Goal: Information Seeking & Learning: Learn about a topic

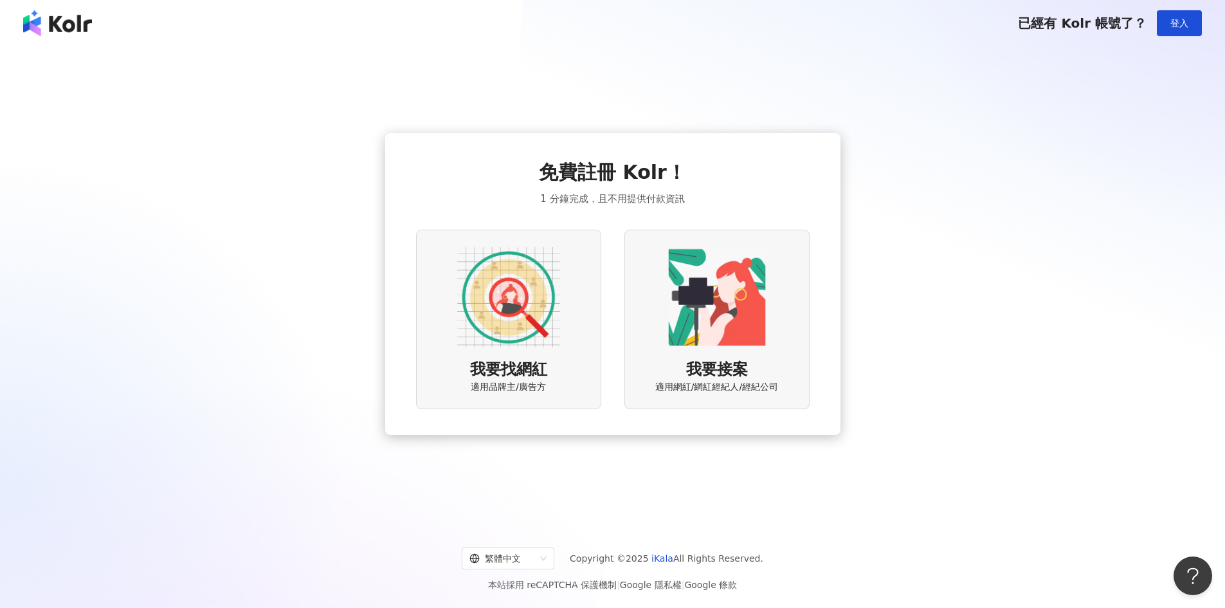
click at [571, 324] on div "我要找網紅 適用品牌主/廣告方" at bounding box center [508, 319] width 185 height 179
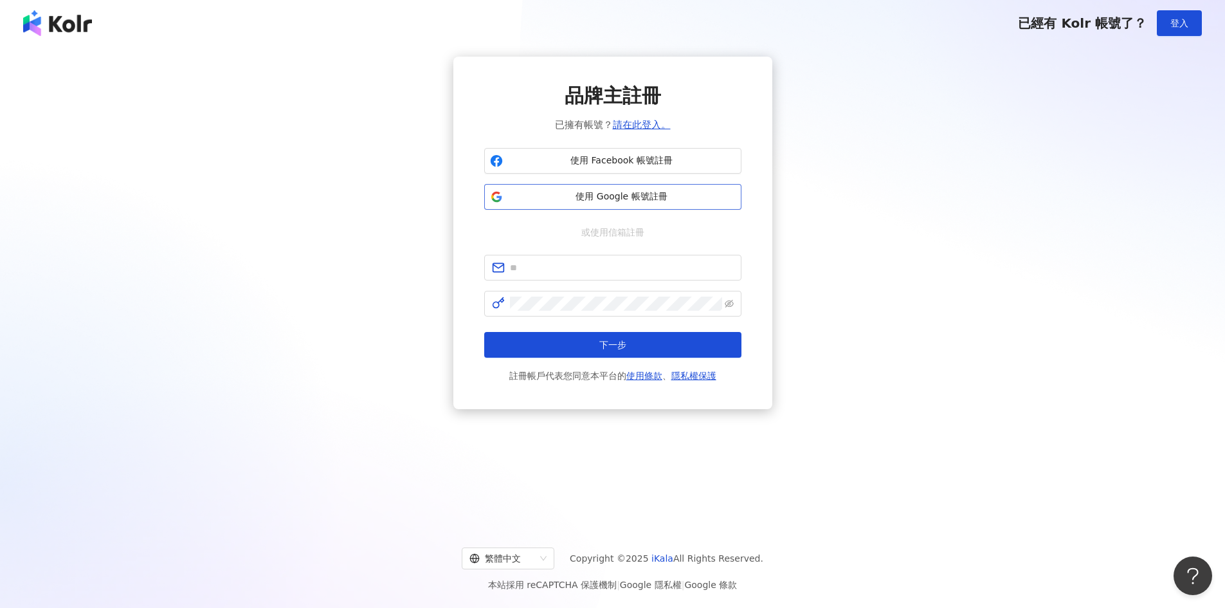
click at [596, 193] on span "使用 Google 帳號註冊" at bounding box center [622, 196] width 228 height 13
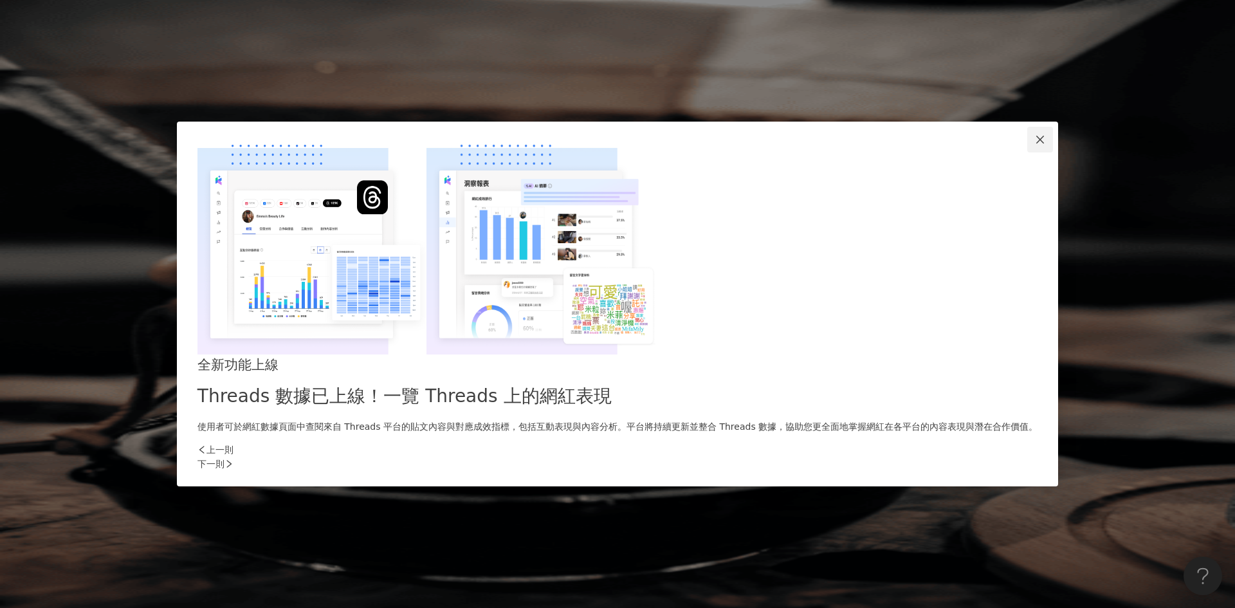
click at [1035, 145] on icon "close" at bounding box center [1040, 139] width 10 height 10
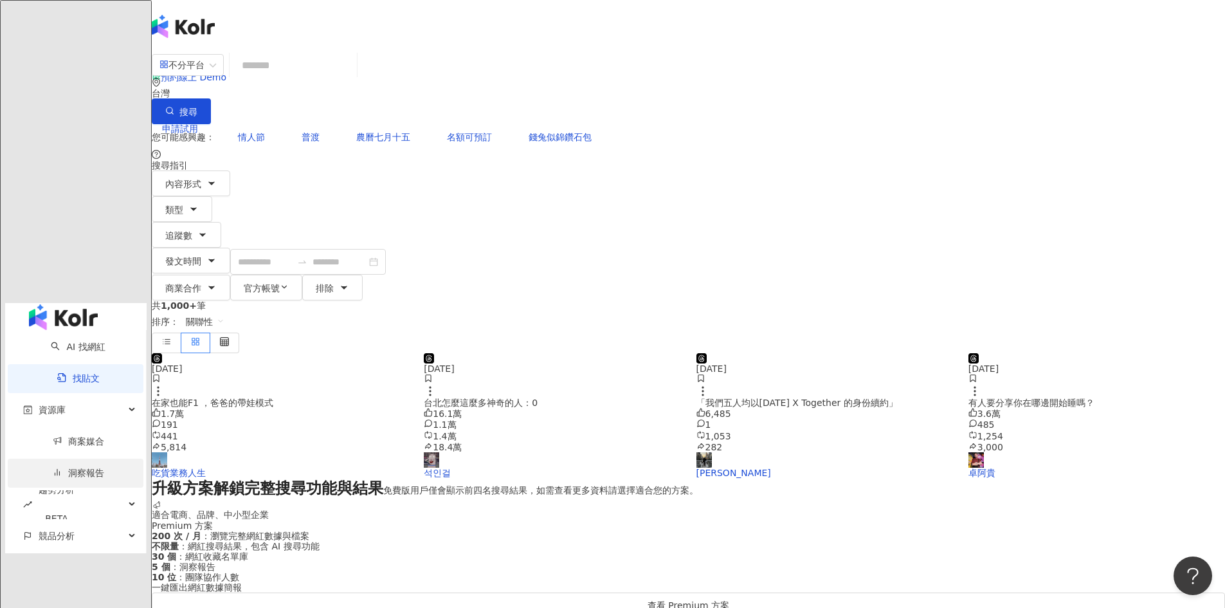
click at [53, 468] on link "洞察報告" at bounding box center [78, 473] width 51 height 10
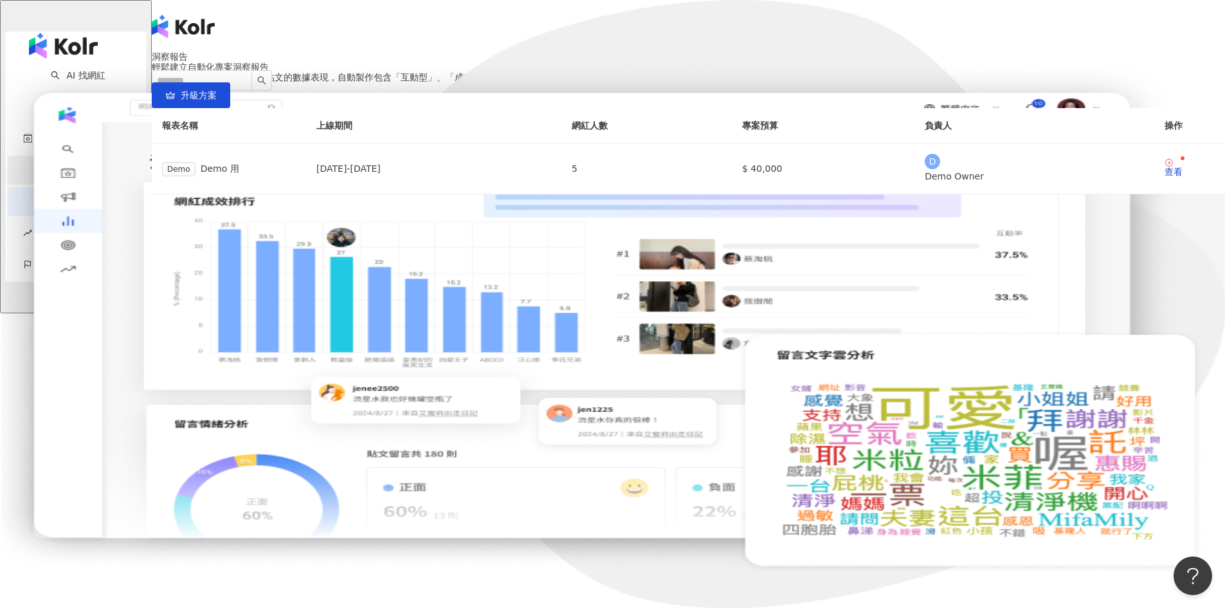
click at [64, 165] on link "商案媒合" at bounding box center [78, 170] width 51 height 10
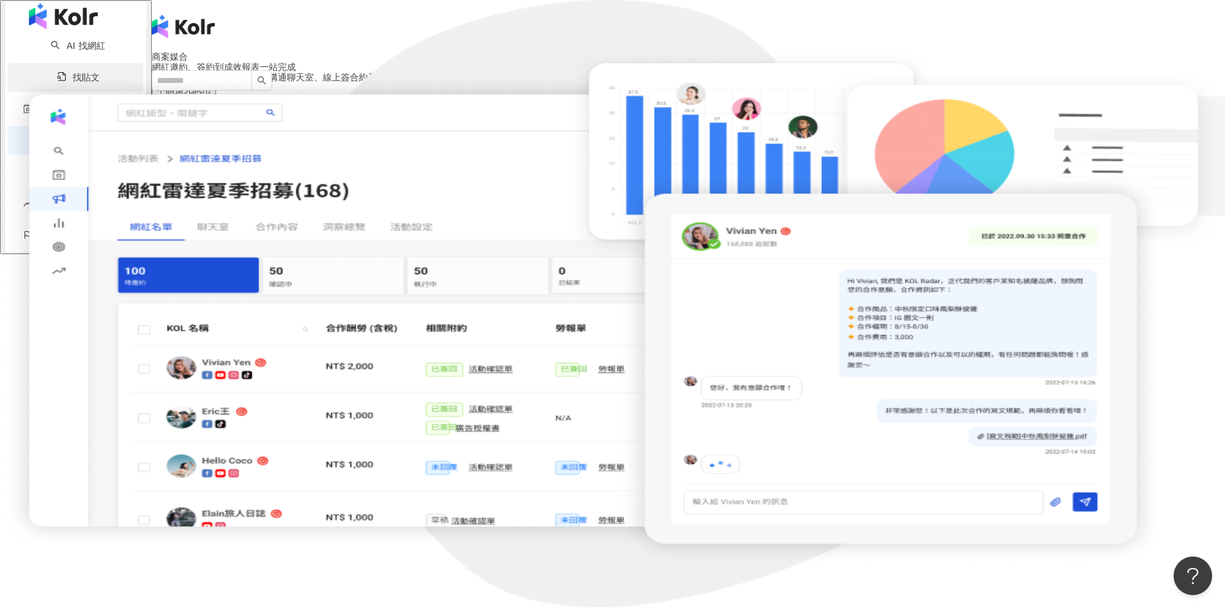
click at [82, 82] on link "找貼文" at bounding box center [78, 77] width 42 height 10
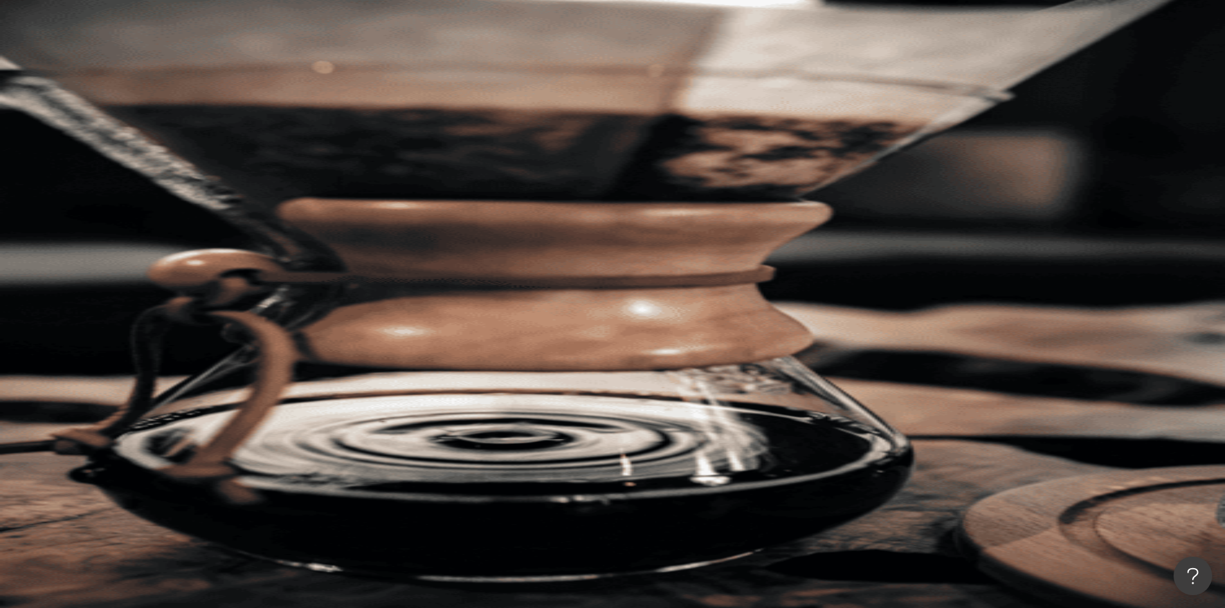
click at [212, 187] on button "性別" at bounding box center [182, 200] width 60 height 26
click at [175, 129] on span "女" at bounding box center [165, 121] width 19 height 14
click at [211, 96] on button "搜尋" at bounding box center [181, 109] width 59 height 26
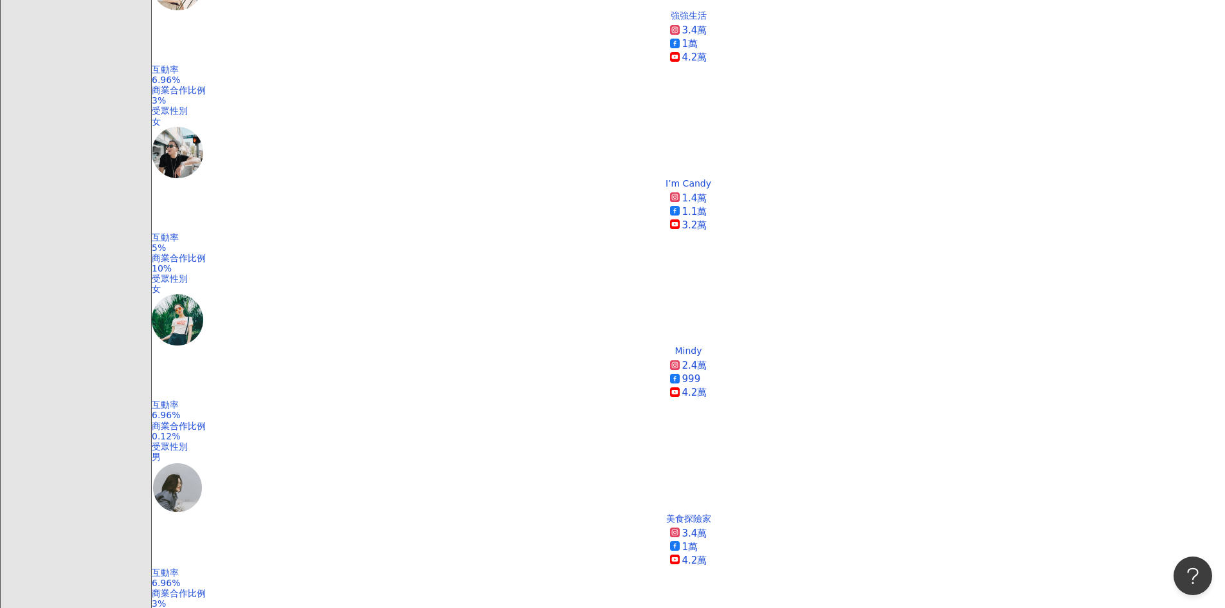
scroll to position [807, 0]
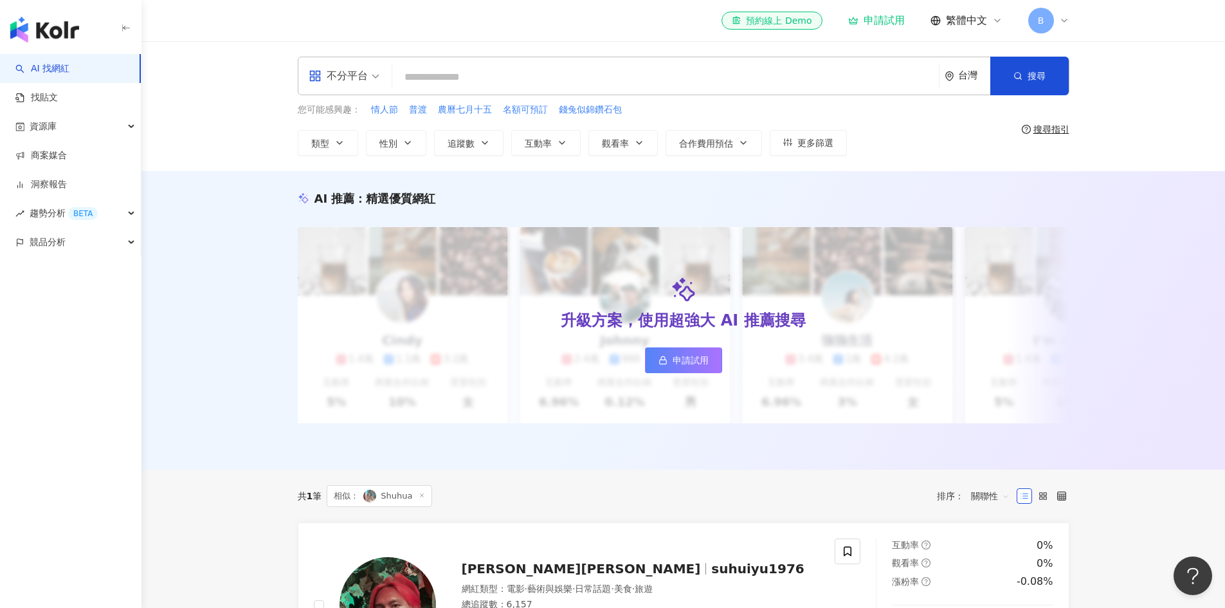
click at [960, 21] on span "繁體中文" at bounding box center [966, 21] width 41 height 14
click at [1129, 55] on div "不分平台 台灣 搜尋 您可能感興趣： 情人節 普渡 農曆七月十五 名額可預訂 錢兔似錦鑽石包 類型 性別 追蹤數 互動率 觀看率 合作費用預估 更多篩選 搜尋…" at bounding box center [684, 106] width 1084 height 130
click at [58, 96] on link "找貼文" at bounding box center [36, 97] width 42 height 13
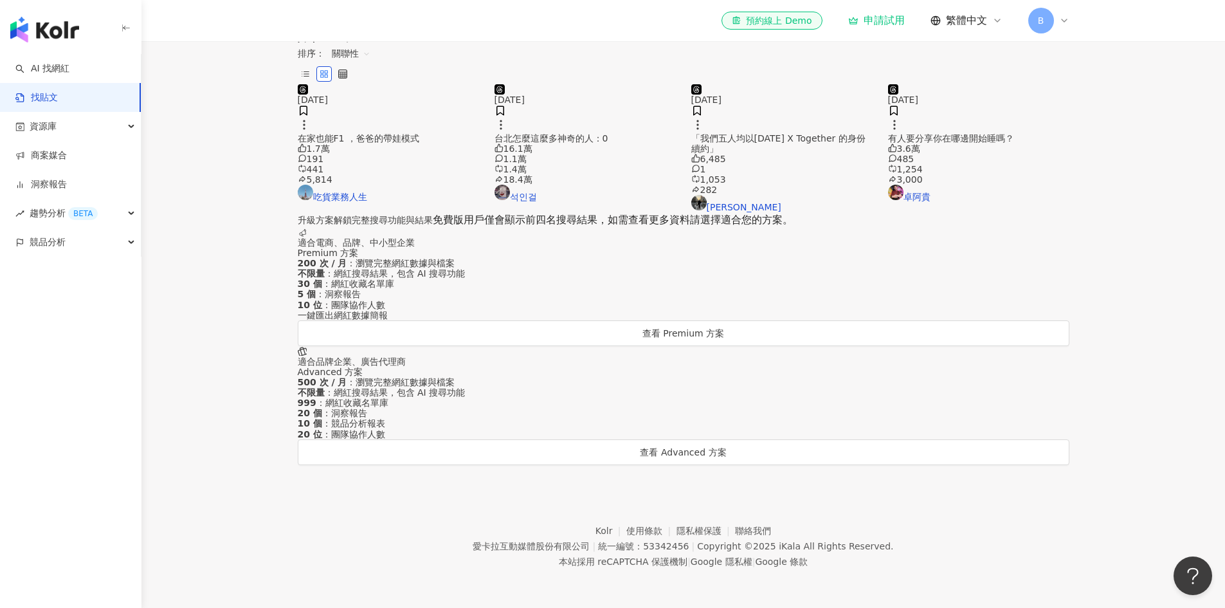
scroll to position [322, 0]
click at [372, 346] on div "適合電商、品牌、中小型企業 Premium 方案 200 次 / 月 ：瀏覽完整網紅數據與檔案 不限量 ：網紅搜尋結果，包含 AI 搜尋功能 30 個 ：網紅…" at bounding box center [684, 286] width 772 height 119
click at [643, 338] on span "查看 Premium 方案" at bounding box center [684, 333] width 82 height 10
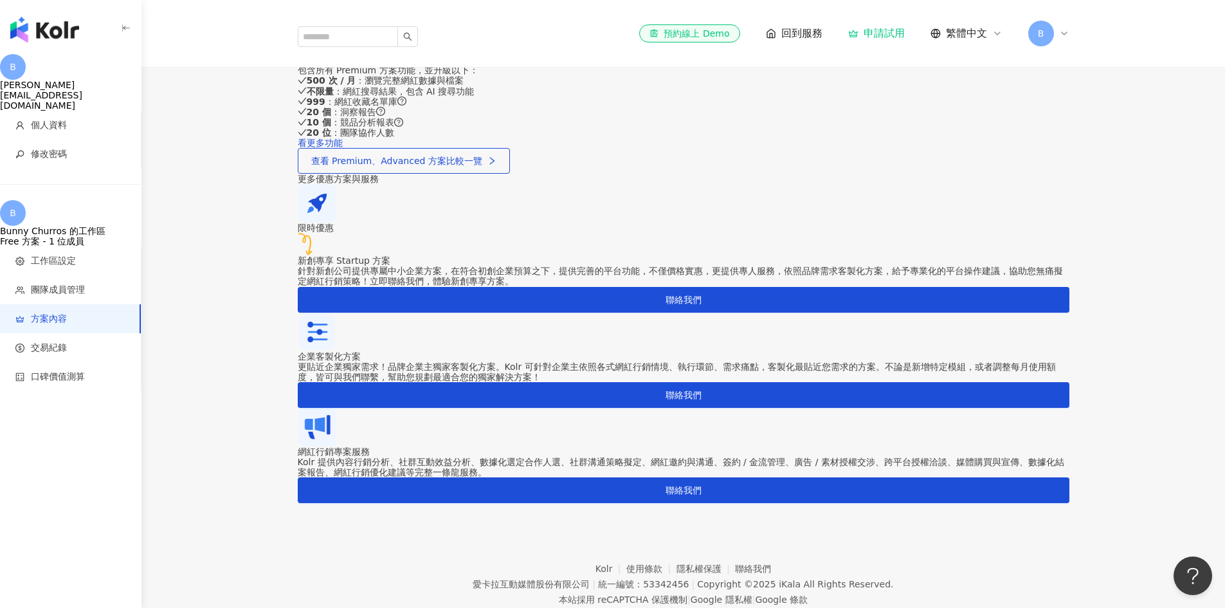
scroll to position [772, 0]
